Goal: Task Accomplishment & Management: Complete application form

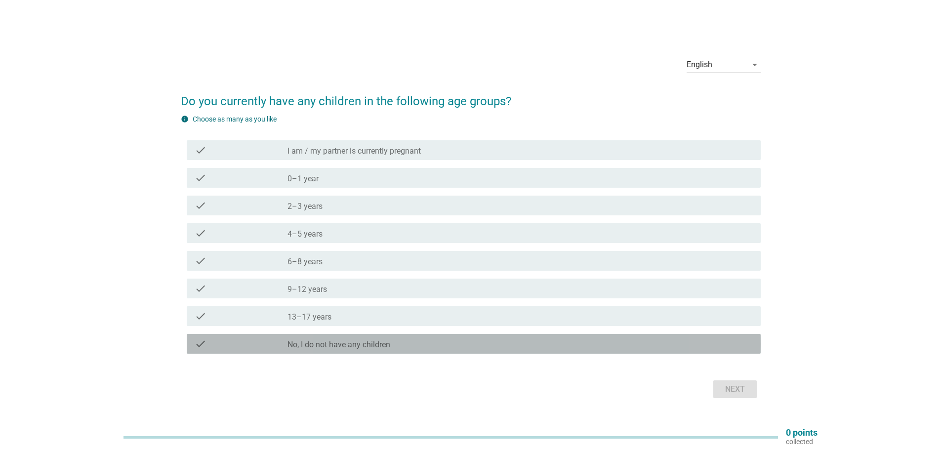
click at [501, 351] on div "check check_box_outline_blank No, I do not have any children" at bounding box center [474, 344] width 574 height 20
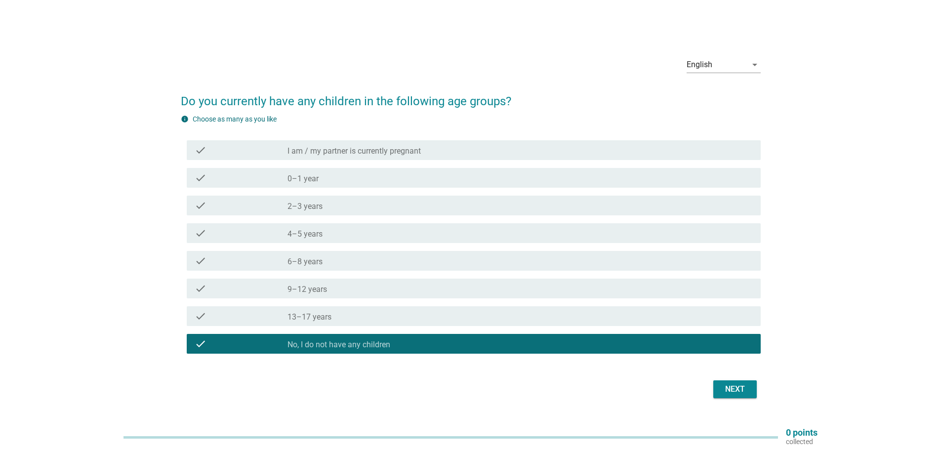
click at [737, 394] on div "Next" at bounding box center [735, 389] width 28 height 12
